Goal: Check status: Check status

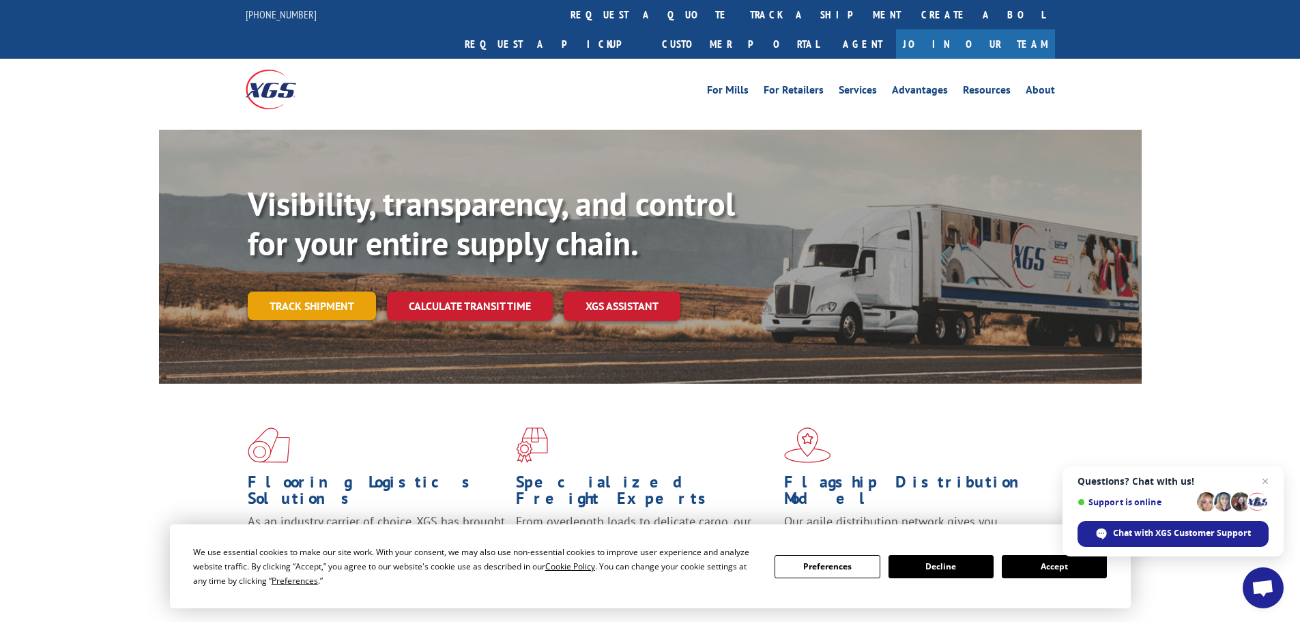
click at [311, 291] on link "Track shipment" at bounding box center [312, 305] width 128 height 29
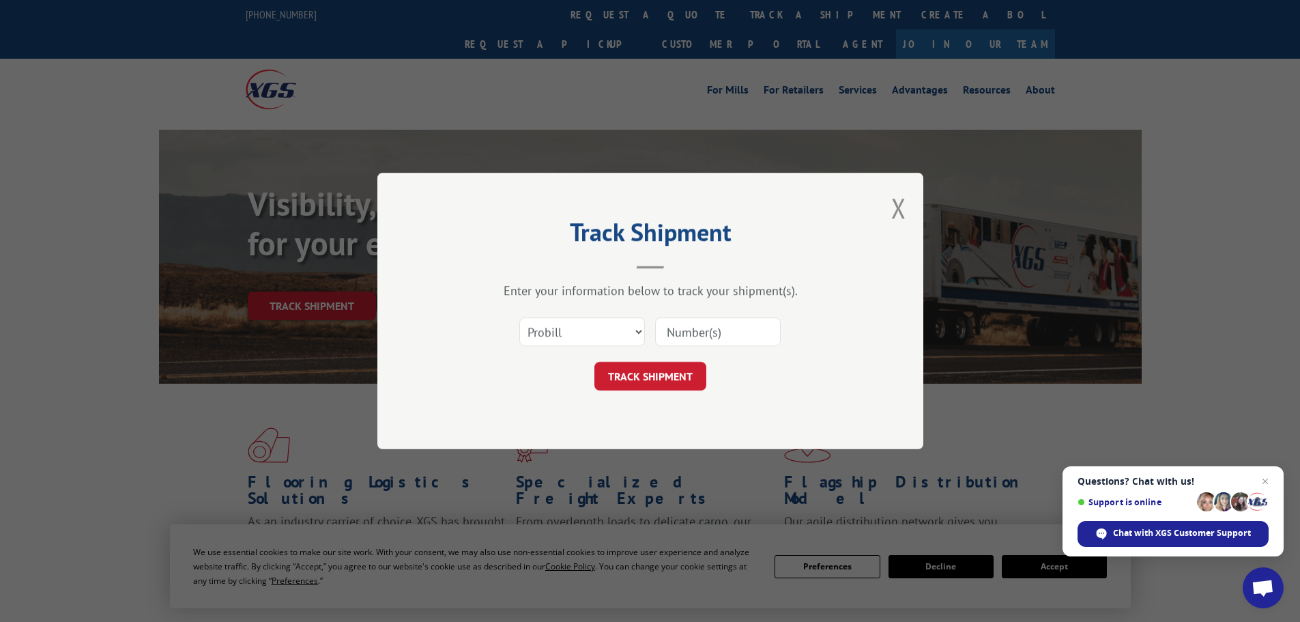
click at [736, 328] on input at bounding box center [718, 331] width 126 height 29
paste input "17326324"
type input "17326324"
click at [658, 377] on button "TRACK SHIPMENT" at bounding box center [650, 376] width 112 height 29
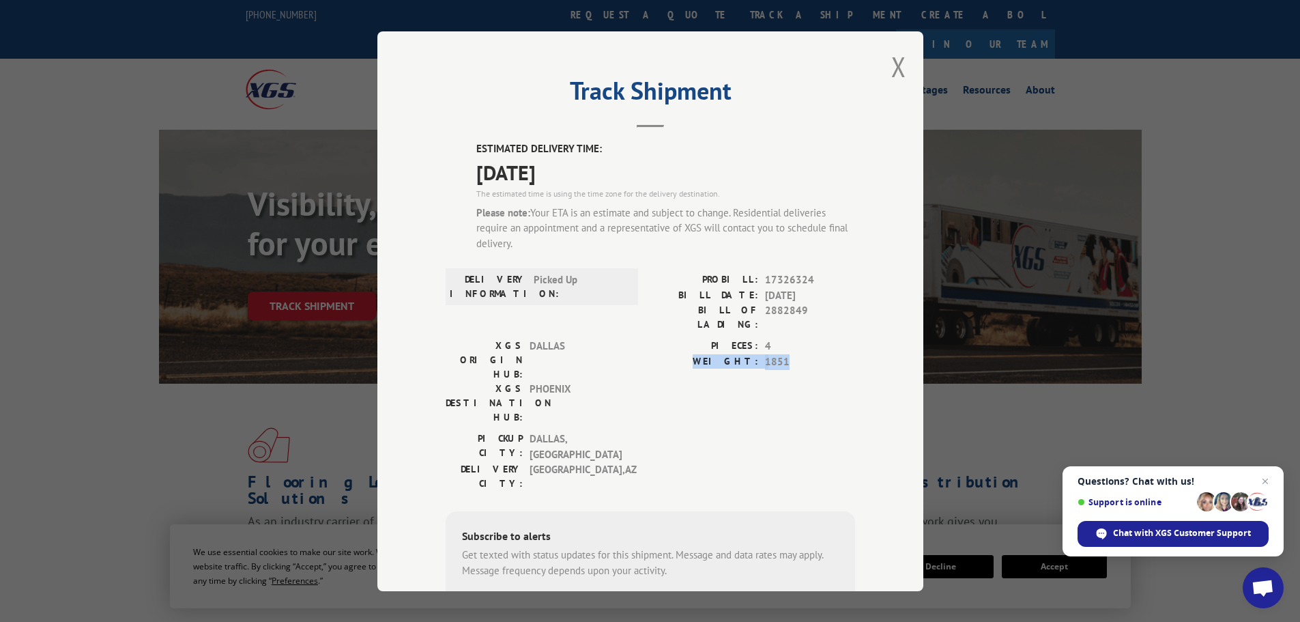
drag, startPoint x: 777, startPoint y: 354, endPoint x: 699, endPoint y: 361, distance: 78.2
click at [699, 361] on div "PIECES: 4 WEIGHT: 1851" at bounding box center [752, 385] width 205 height 93
click at [893, 75] on button "Close modal" at bounding box center [898, 66] width 15 height 36
